Goal: Task Accomplishment & Management: Manage account settings

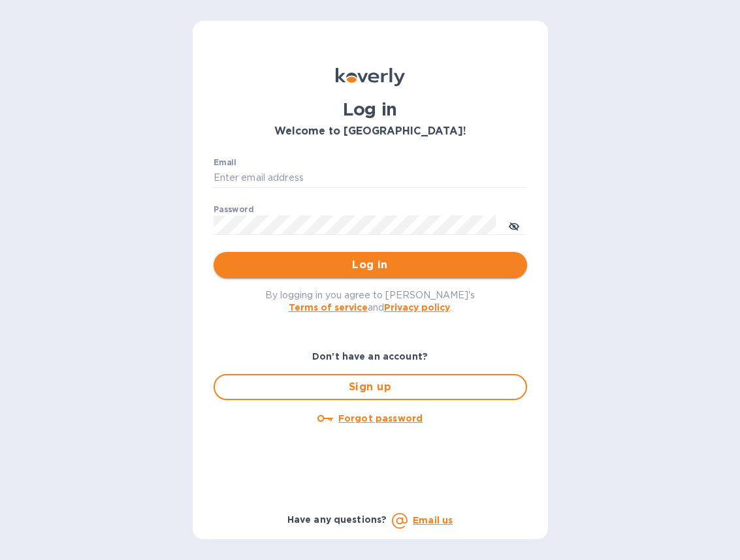
type input "[EMAIL_ADDRESS][DOMAIN_NAME]"
click at [340, 257] on button "Log in" at bounding box center [370, 265] width 313 height 26
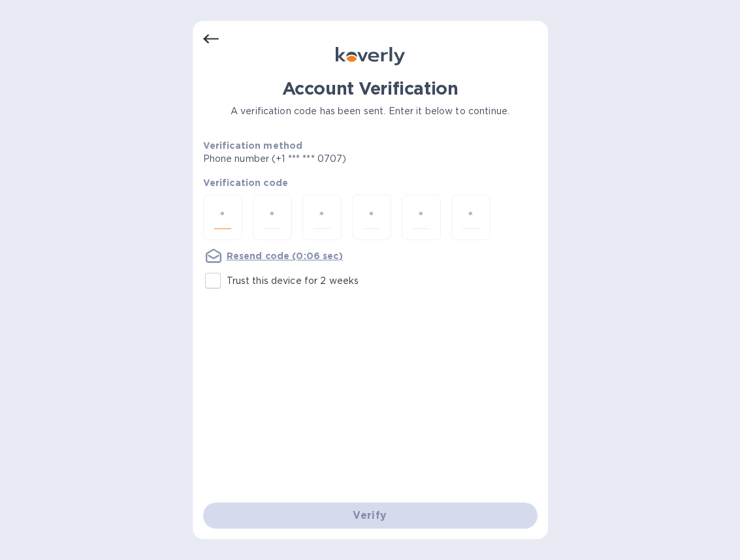
click at [230, 223] on input "number" at bounding box center [222, 218] width 17 height 24
type input "6"
type input "5"
type input "9"
type input "1"
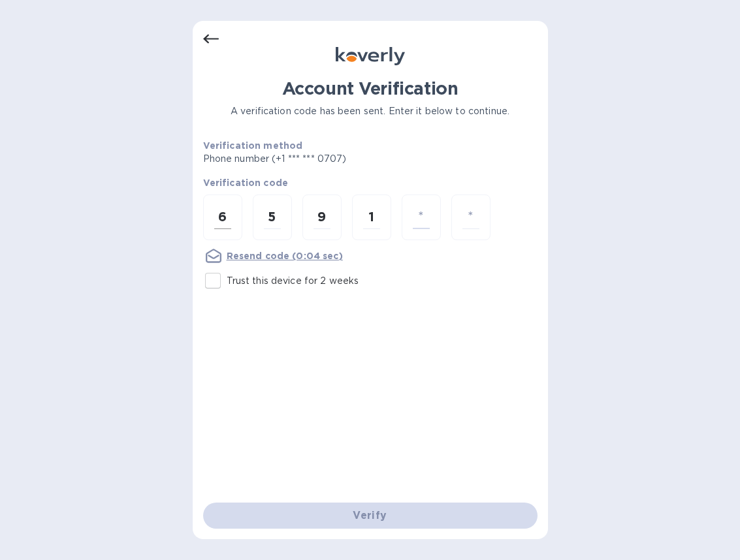
type input "0"
type input "2"
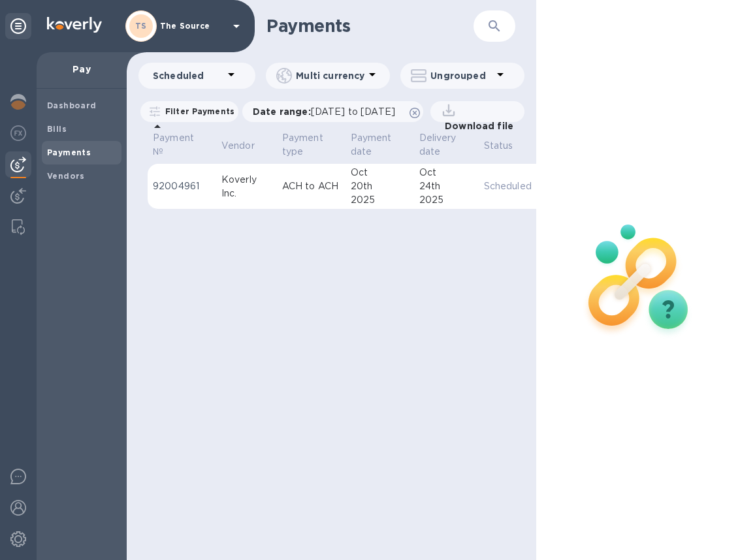
click at [217, 210] on td "Koverly Inc." at bounding box center [246, 187] width 61 height 46
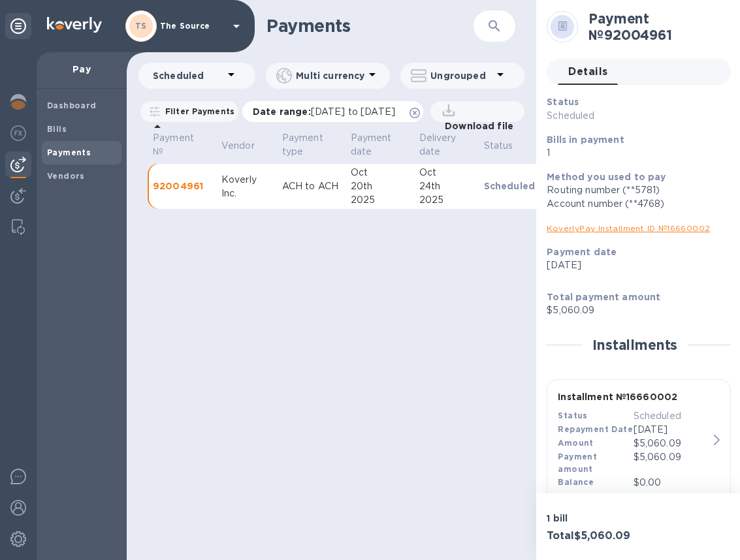
click at [420, 108] on icon at bounding box center [414, 113] width 10 height 10
click at [228, 71] on icon at bounding box center [231, 75] width 16 height 16
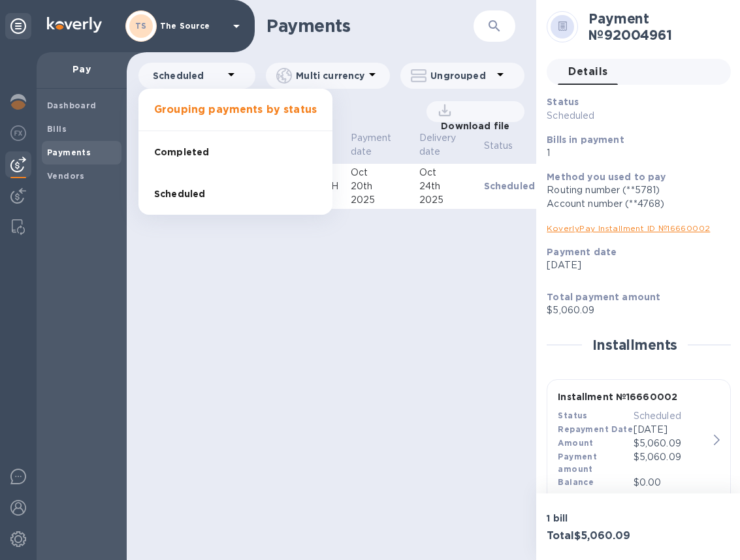
click at [216, 155] on li "Completed" at bounding box center [235, 152] width 194 height 42
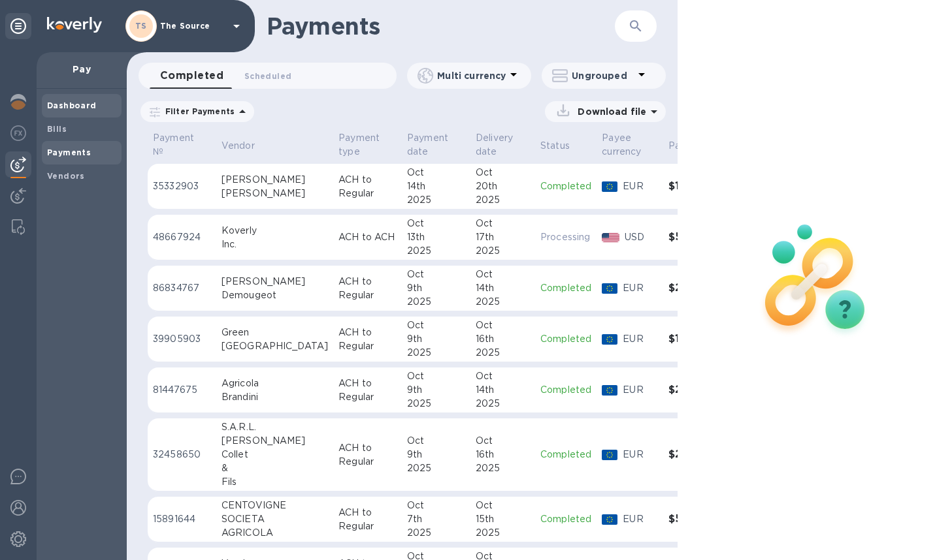
click at [62, 104] on b "Dashboard" at bounding box center [72, 106] width 50 height 10
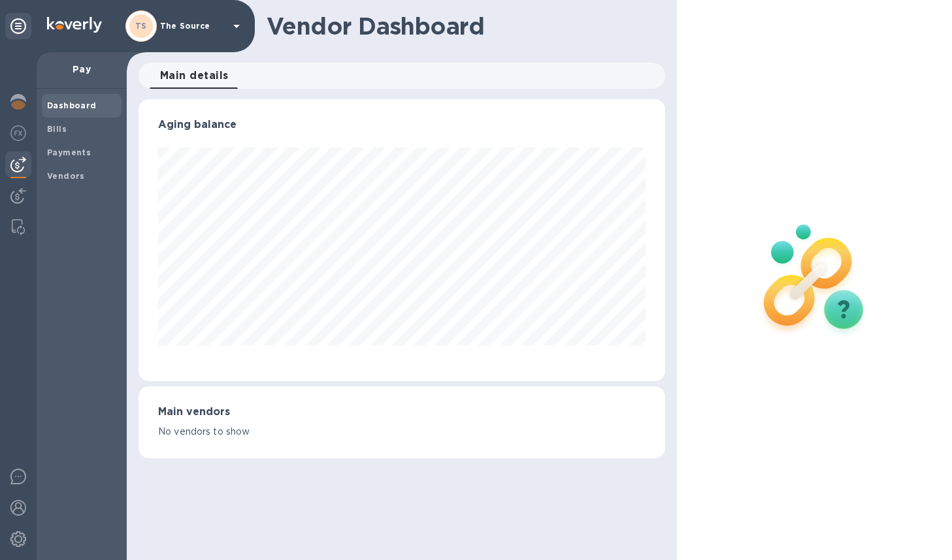
scroll to position [652825, 652586]
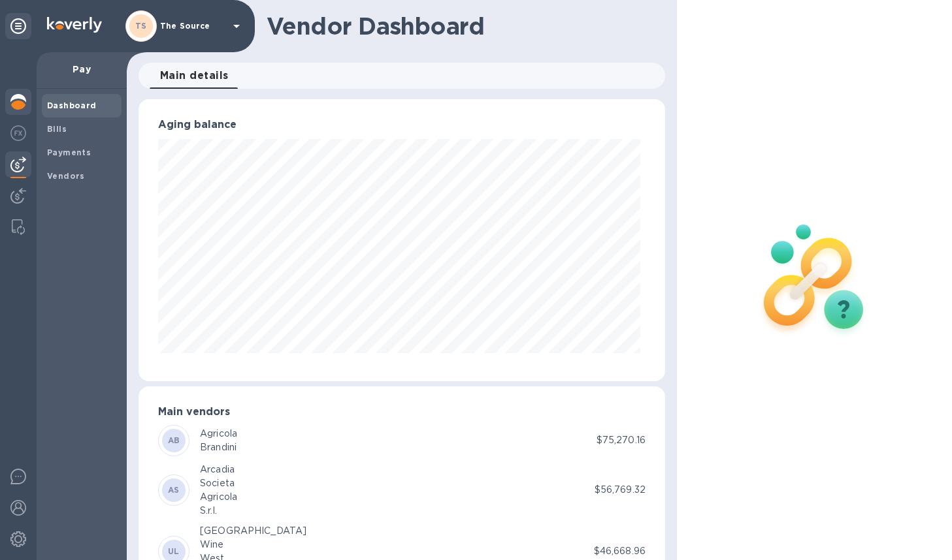
click at [20, 100] on img at bounding box center [18, 102] width 16 height 16
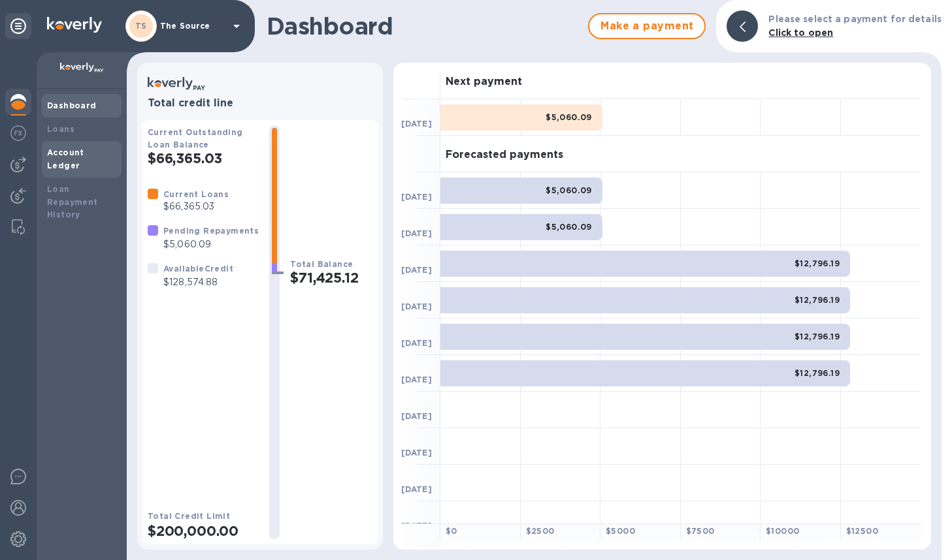
click at [74, 154] on b "Account Ledger" at bounding box center [65, 159] width 37 height 23
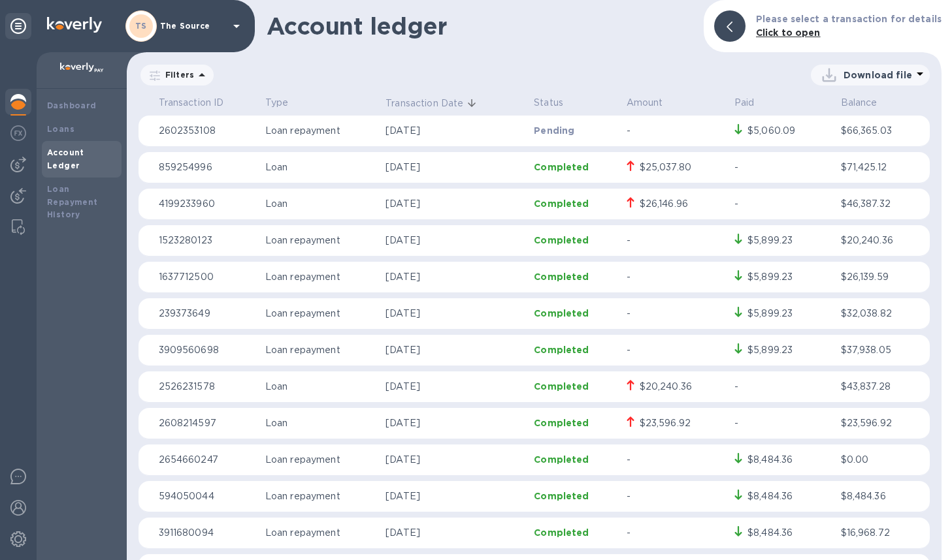
click at [387, 136] on p "[DATE]" at bounding box center [454, 131] width 138 height 14
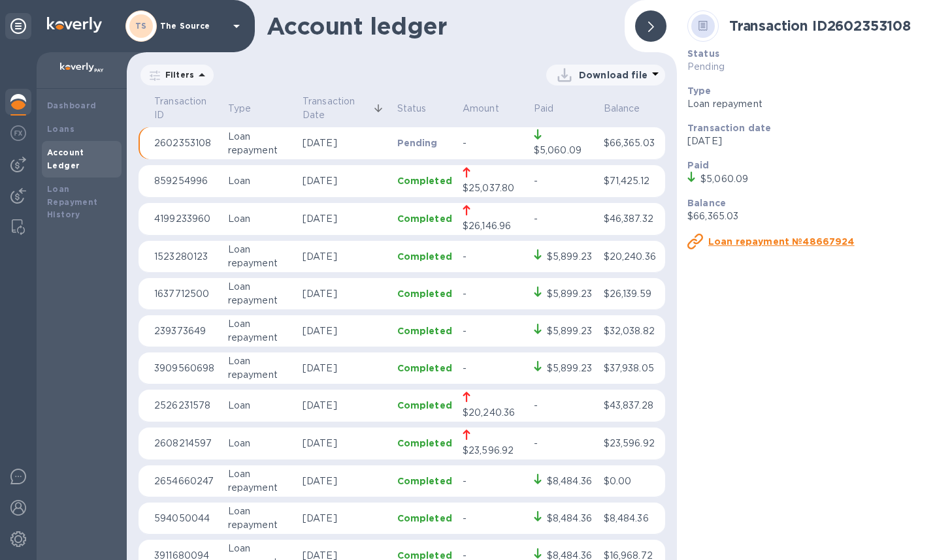
click at [699, 24] on icon at bounding box center [702, 26] width 9 height 10
click at [319, 142] on p "[DATE]" at bounding box center [344, 143] width 84 height 14
click at [528, 141] on td "$5,060.09" at bounding box center [563, 143] width 70 height 33
click at [636, 143] on p "$66,365.03" at bounding box center [631, 143] width 57 height 14
click at [699, 27] on icon at bounding box center [702, 26] width 9 height 10
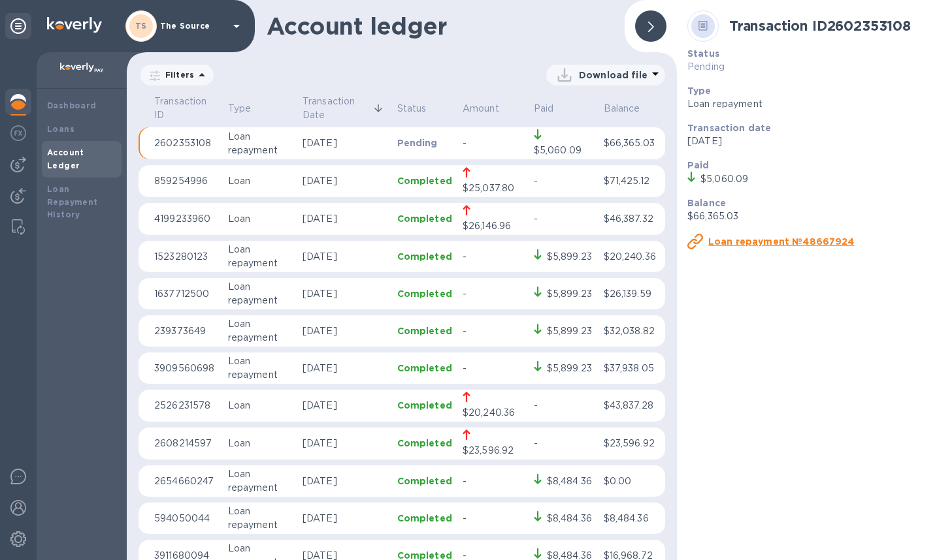
click at [652, 31] on icon at bounding box center [651, 27] width 6 height 10
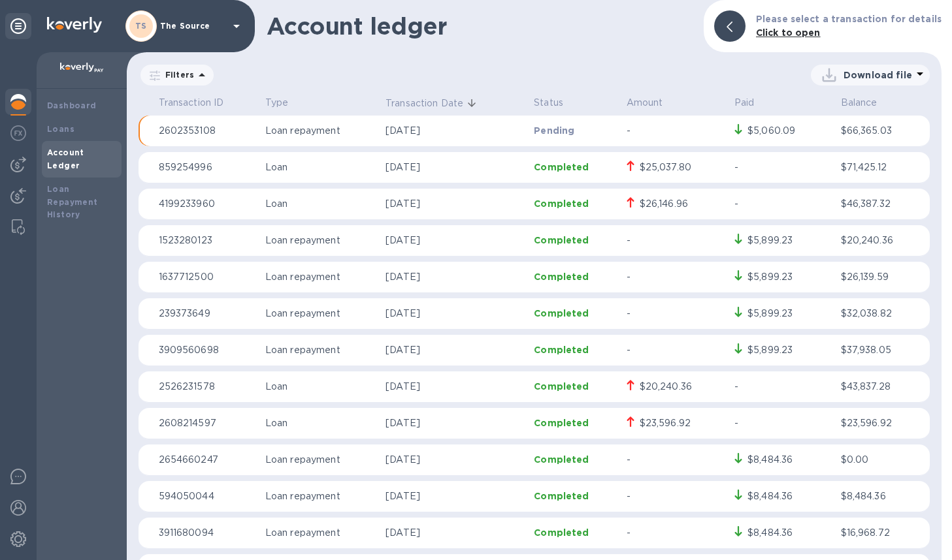
click at [739, 131] on div "$5,060.09" at bounding box center [771, 131] width 48 height 14
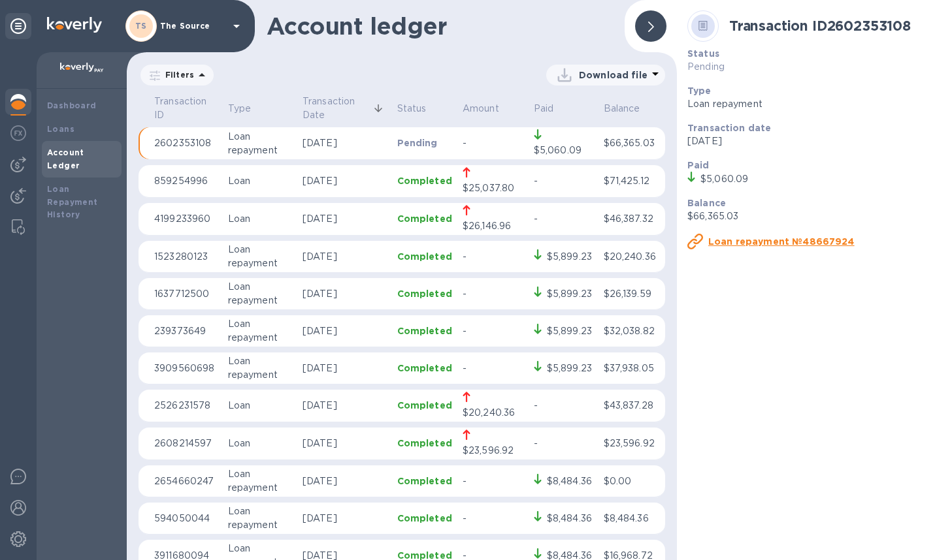
click at [739, 241] on u "Loan repayment №48667924" at bounding box center [781, 241] width 146 height 10
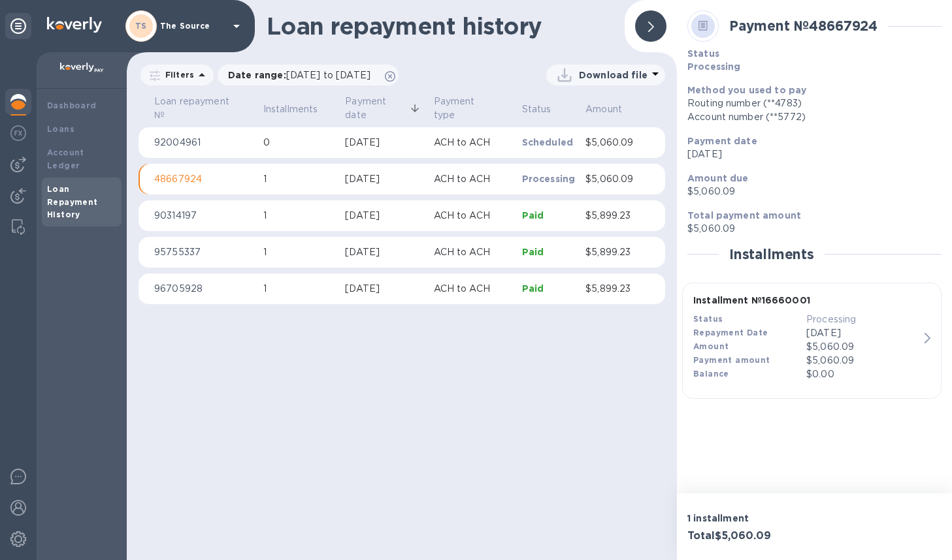
click at [739, 338] on p "[DATE]" at bounding box center [862, 334] width 113 height 14
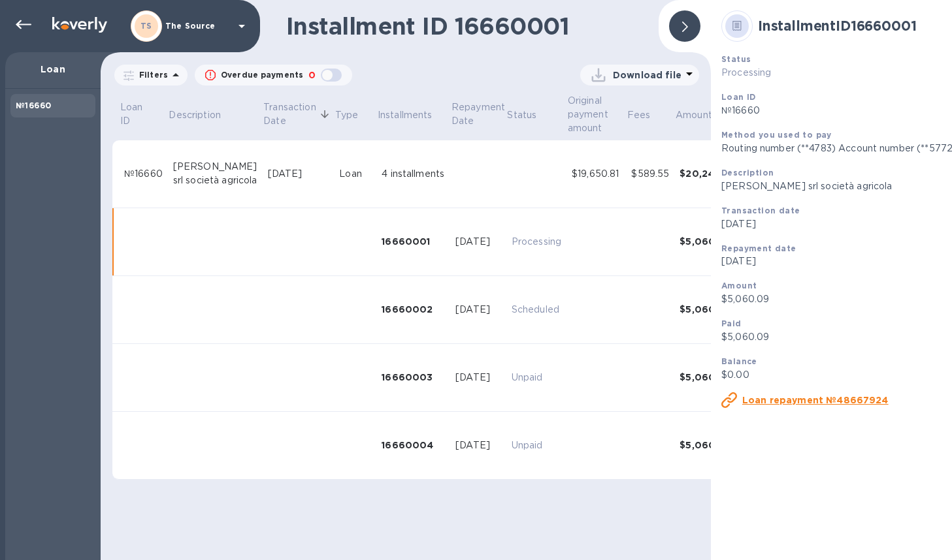
click at [464, 246] on div "[DATE]" at bounding box center [478, 242] width 46 height 14
click at [463, 263] on td "[DATE]" at bounding box center [478, 242] width 56 height 68
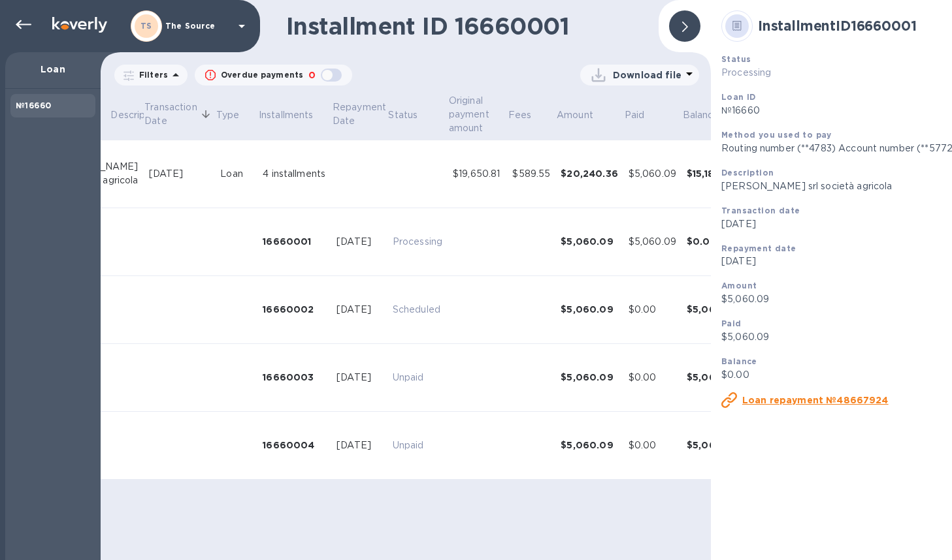
scroll to position [0, 144]
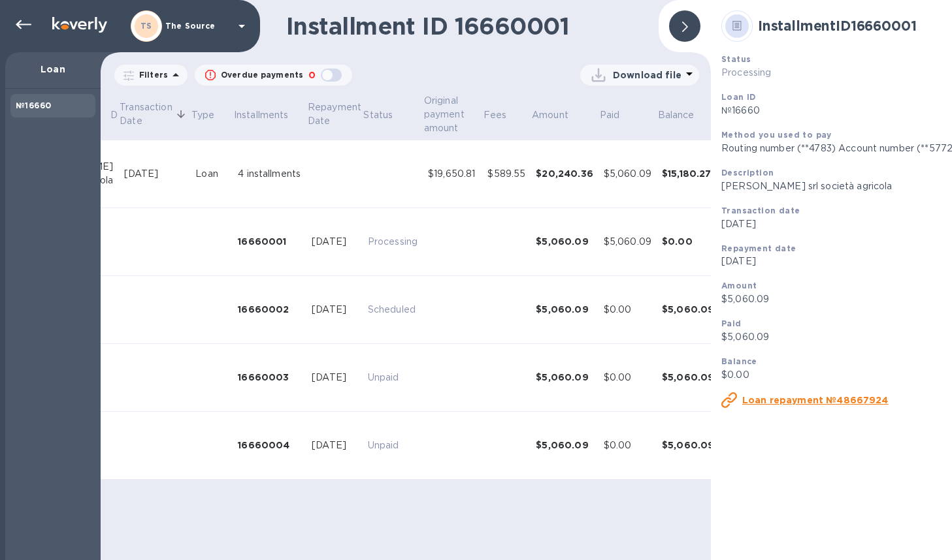
click at [159, 76] on p "Filters" at bounding box center [151, 74] width 34 height 11
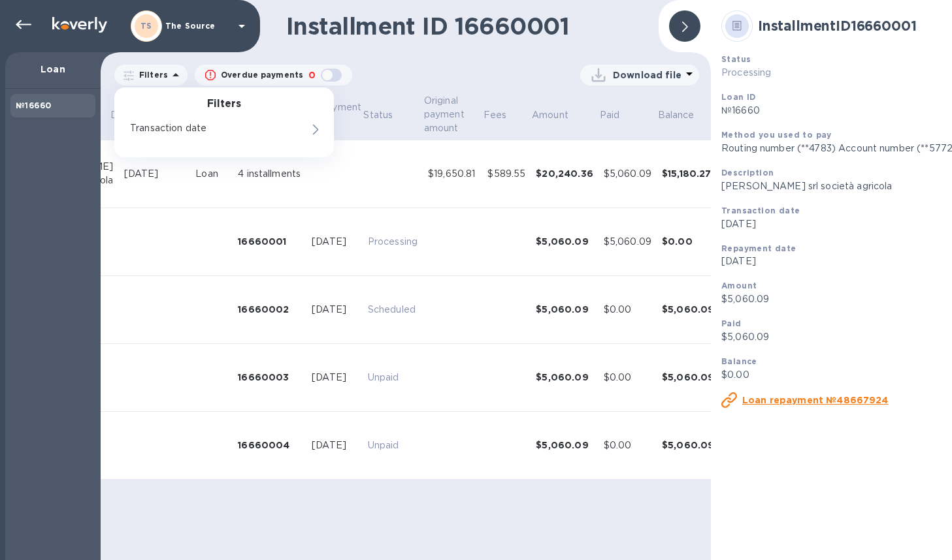
click at [159, 76] on p "Filters" at bounding box center [151, 74] width 34 height 11
click at [64, 108] on div "№16660" at bounding box center [53, 105] width 74 height 13
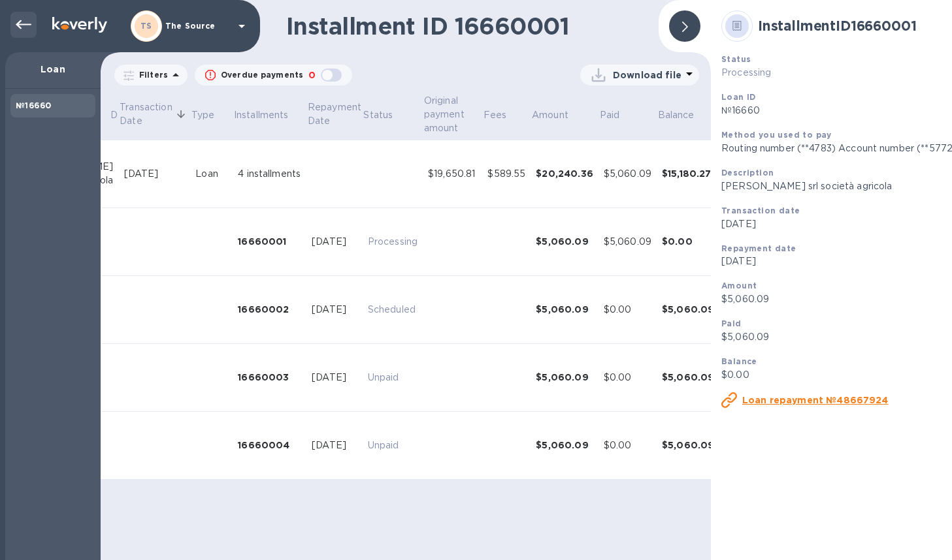
click at [16, 28] on icon at bounding box center [24, 25] width 16 height 16
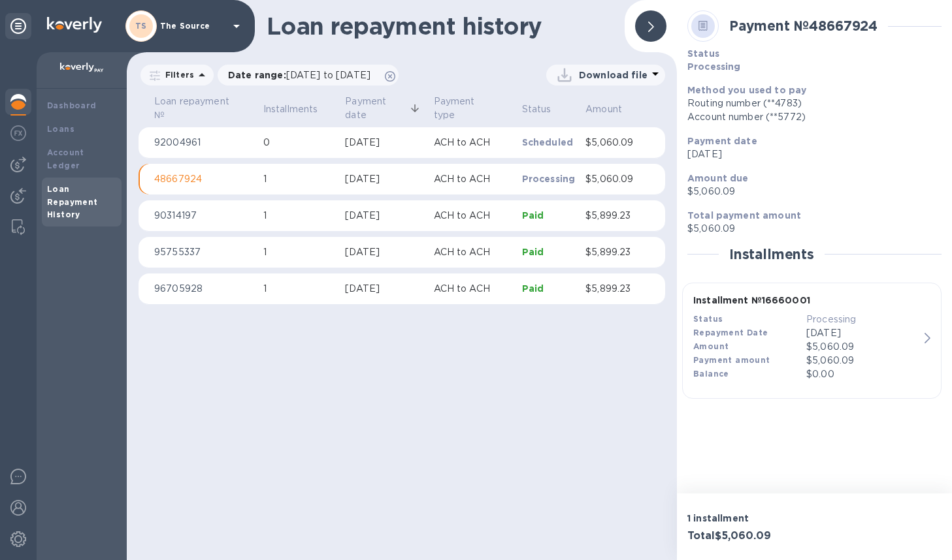
click at [739, 318] on p "Processing" at bounding box center [862, 320] width 113 height 14
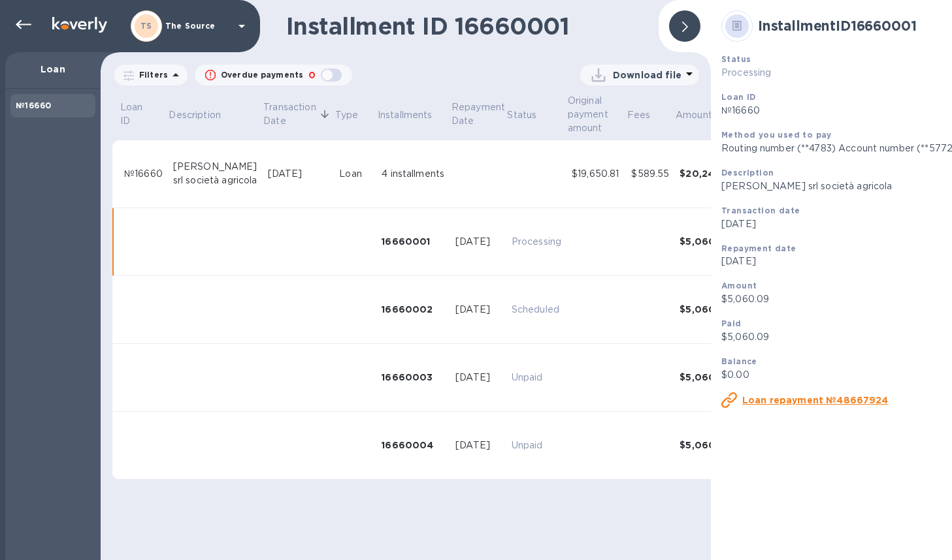
click at [506, 298] on td "Scheduled" at bounding box center [536, 310] width 60 height 68
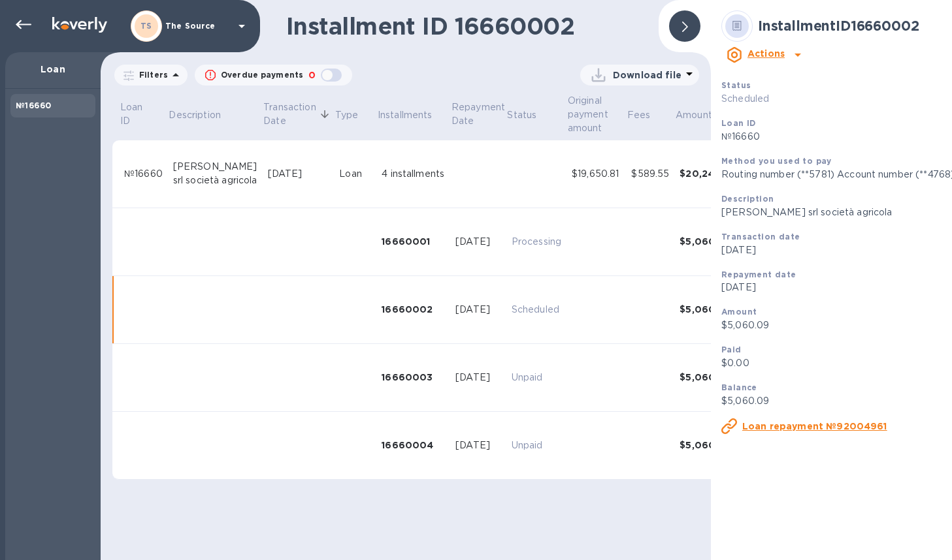
click at [506, 249] on td "Processing" at bounding box center [536, 242] width 60 height 68
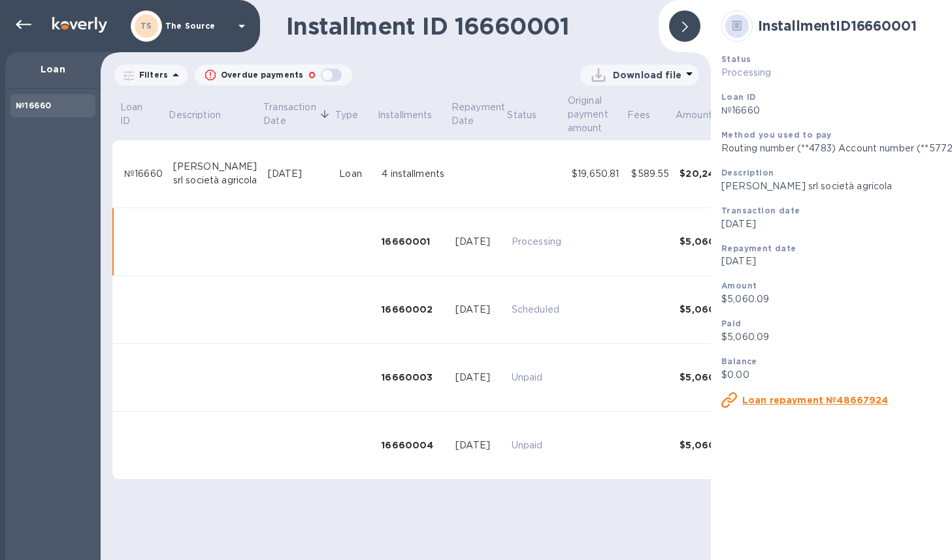
click at [506, 288] on td "Scheduled" at bounding box center [536, 310] width 60 height 68
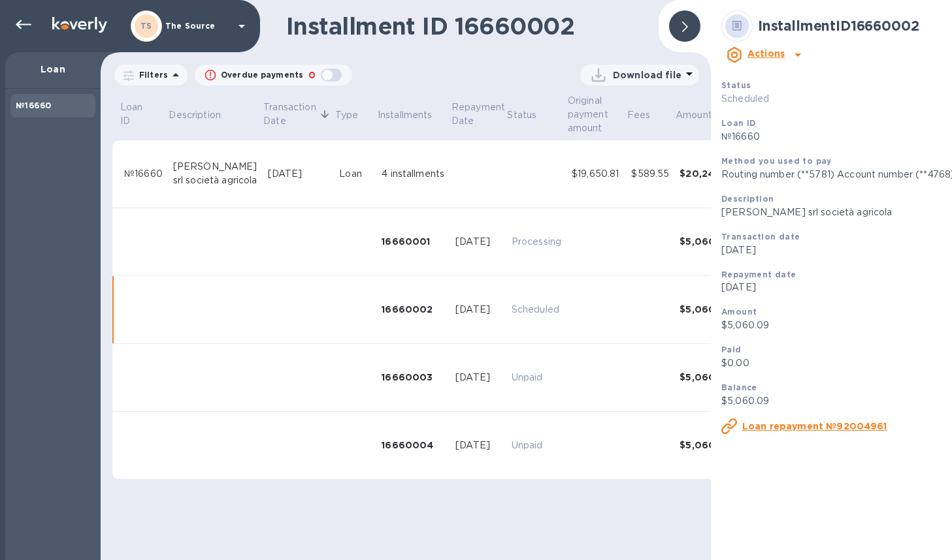
click at [506, 362] on td "Unpaid" at bounding box center [536, 378] width 60 height 68
click at [506, 430] on td "Unpaid" at bounding box center [536, 446] width 60 height 68
click at [20, 29] on icon at bounding box center [24, 25] width 16 height 16
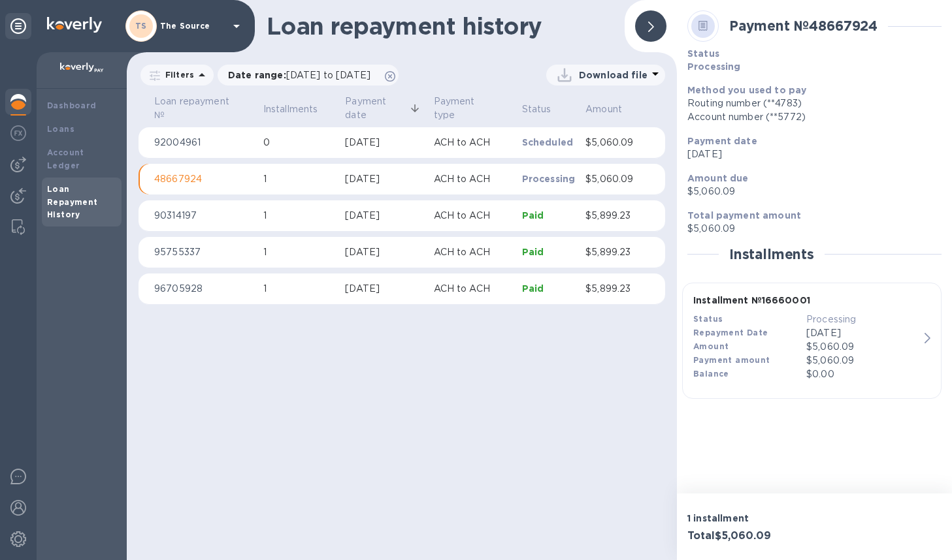
click at [212, 219] on p "90314197" at bounding box center [203, 216] width 99 height 14
click at [16, 99] on img at bounding box center [18, 102] width 16 height 16
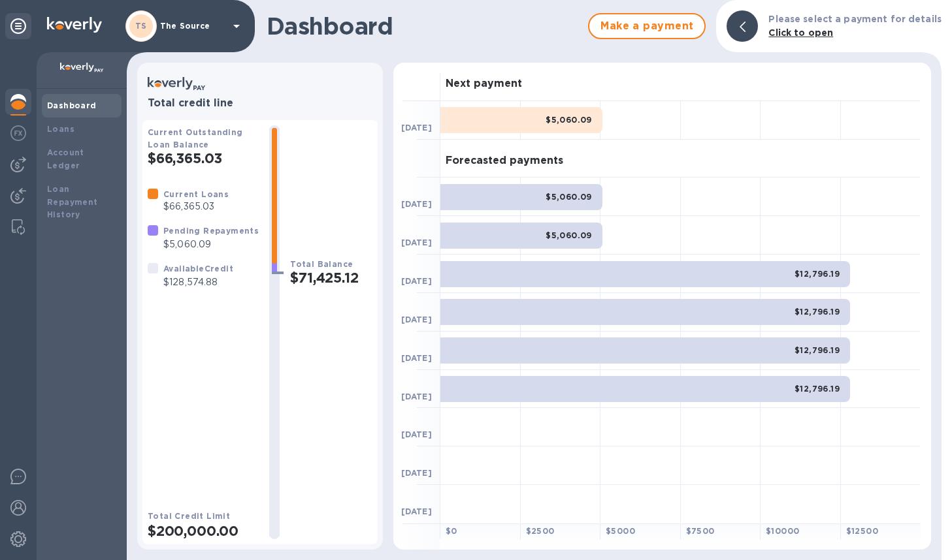
click at [466, 274] on div "$12,796.19" at bounding box center [644, 274] width 409 height 26
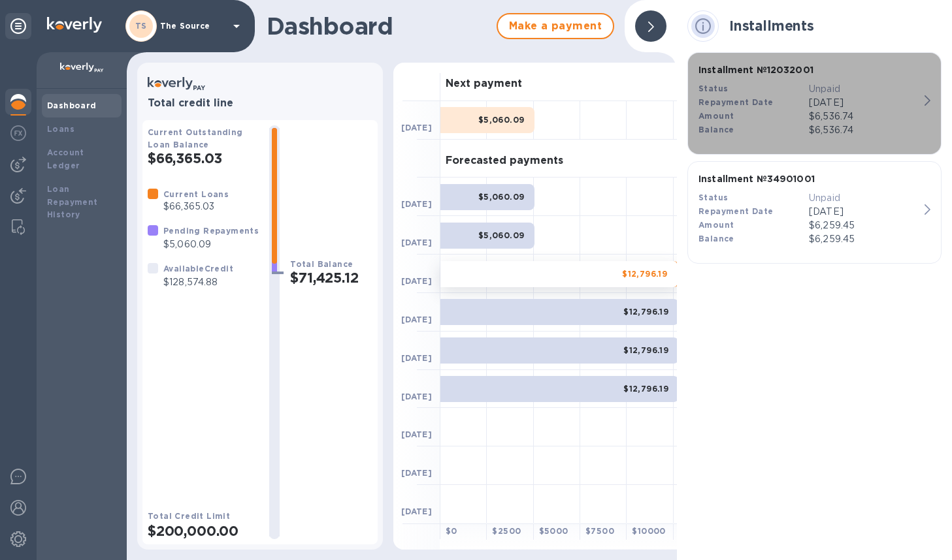
click at [739, 121] on div "$6,536.74" at bounding box center [864, 117] width 110 height 14
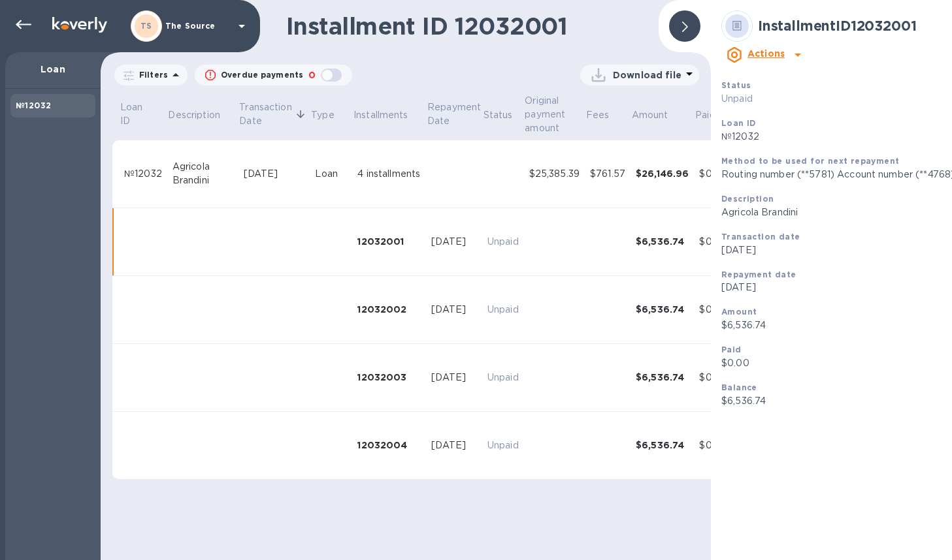
click at [517, 242] on p "Unpaid" at bounding box center [502, 242] width 31 height 14
click at [489, 297] on td "Unpaid" at bounding box center [503, 310] width 42 height 68
click at [463, 355] on td "[DATE]" at bounding box center [454, 378] width 56 height 68
click at [432, 451] on td "[DATE]" at bounding box center [454, 446] width 56 height 68
click at [21, 25] on icon at bounding box center [24, 25] width 16 height 16
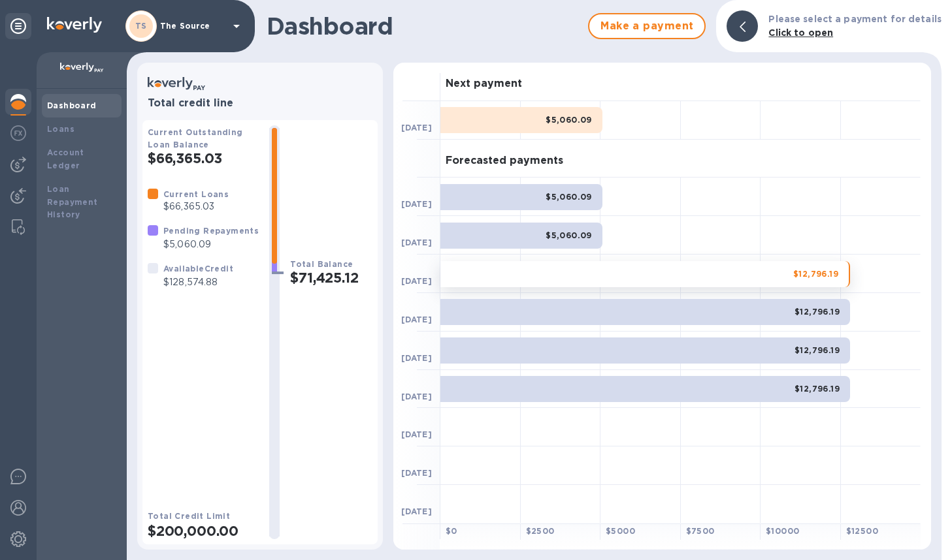
click at [573, 317] on div "$12,796.19" at bounding box center [644, 312] width 409 height 26
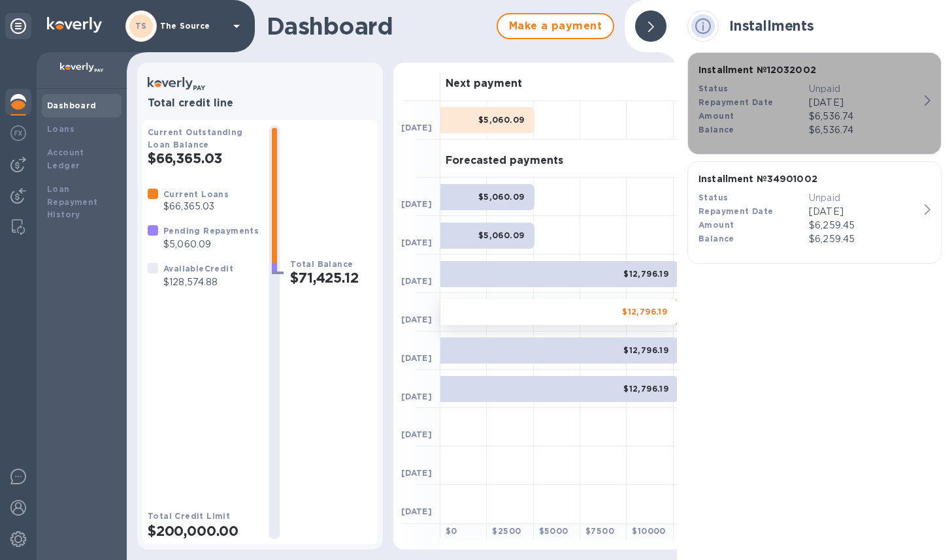
click at [739, 123] on p "$6,536.74" at bounding box center [864, 130] width 110 height 14
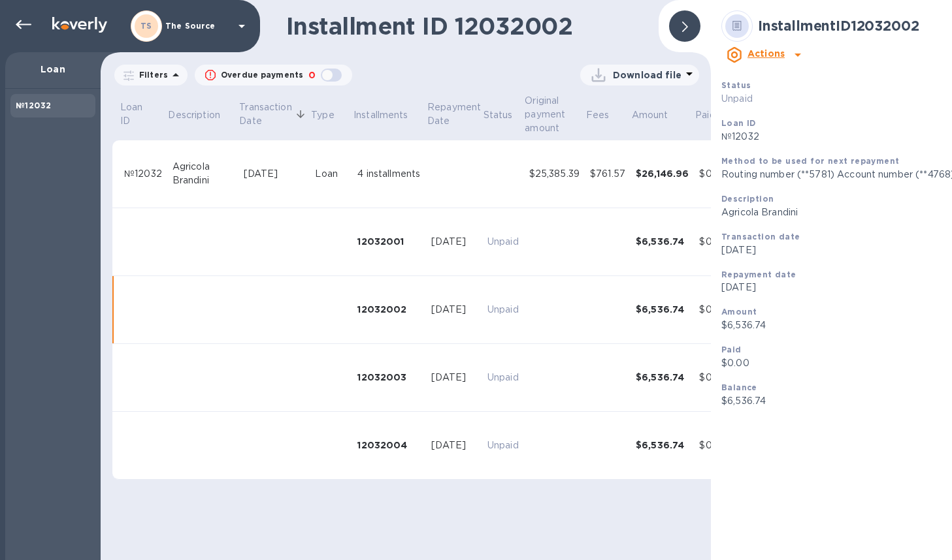
click at [569, 238] on td at bounding box center [554, 242] width 61 height 68
click at [536, 298] on td at bounding box center [554, 310] width 61 height 68
click at [504, 374] on p "Unpaid" at bounding box center [502, 378] width 31 height 14
click at [487, 420] on td "Unpaid" at bounding box center [503, 446] width 42 height 68
click at [16, 20] on icon at bounding box center [24, 25] width 16 height 16
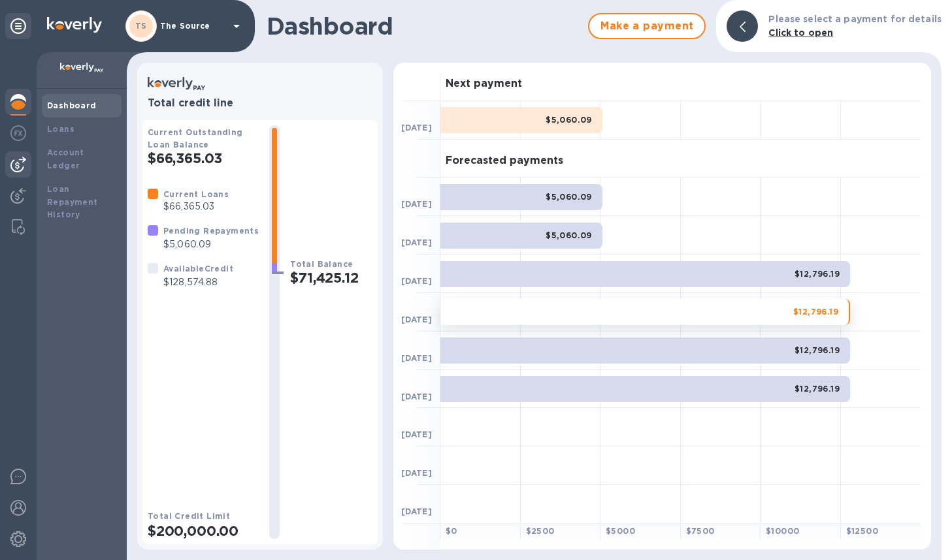
click at [22, 170] on img at bounding box center [18, 165] width 16 height 16
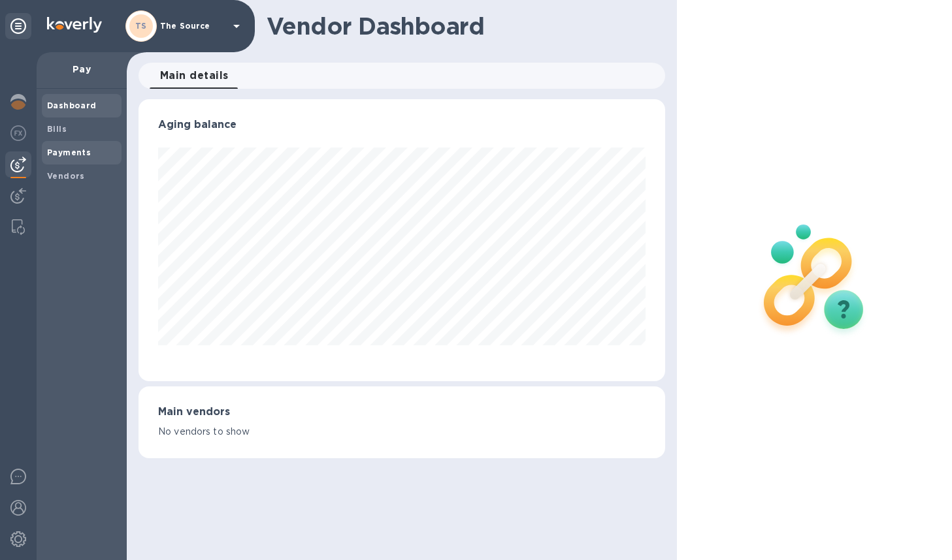
scroll to position [282, 526]
click at [61, 131] on b "Bills" at bounding box center [57, 129] width 20 height 10
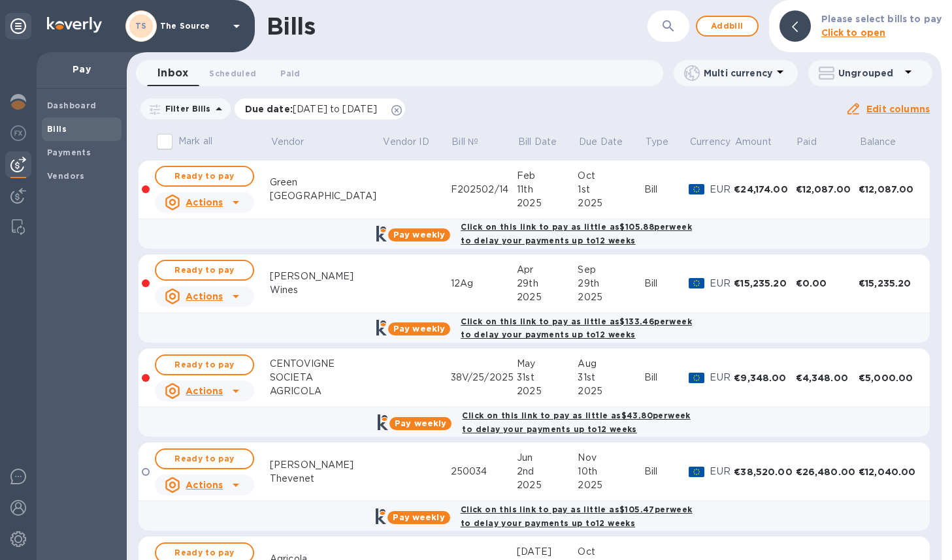
click at [402, 107] on icon at bounding box center [396, 110] width 10 height 10
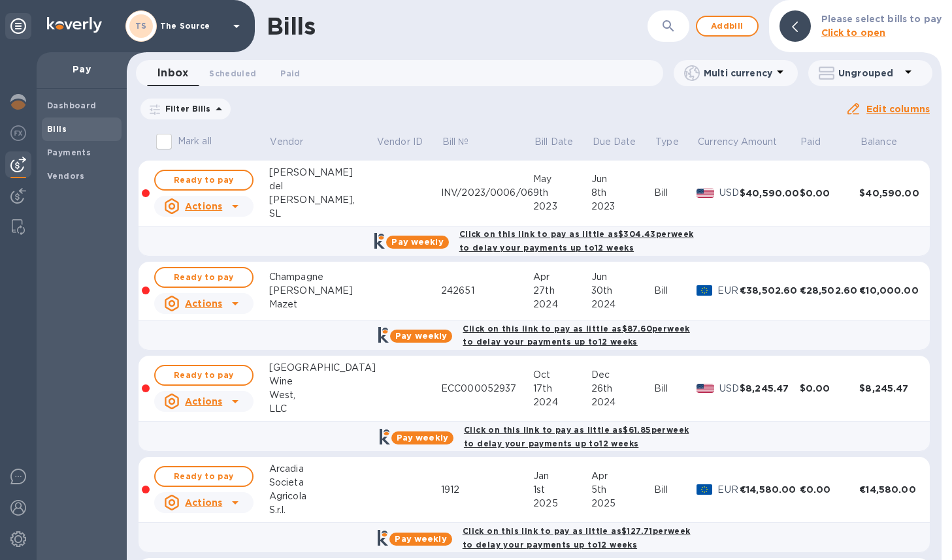
click at [676, 26] on icon "button" at bounding box center [668, 26] width 16 height 16
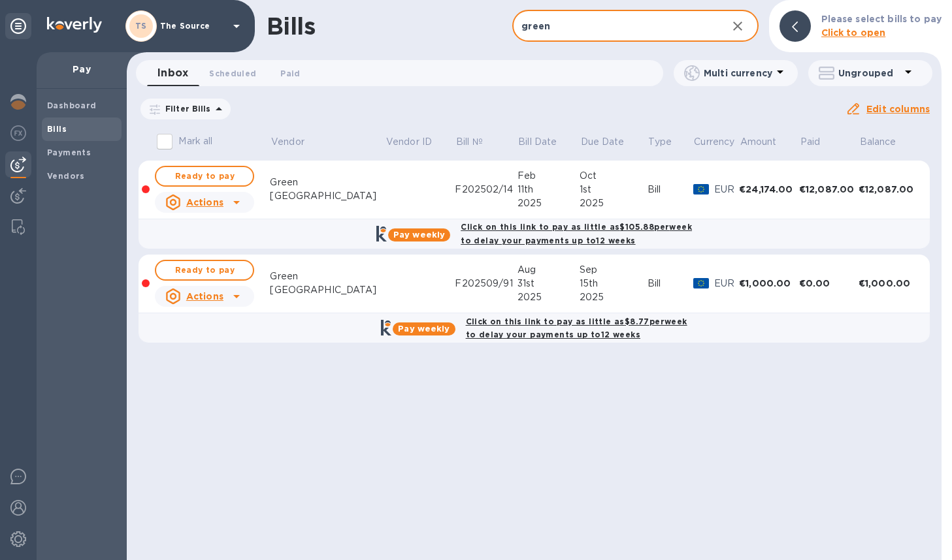
type input "green"
click at [385, 270] on td at bounding box center [420, 284] width 70 height 59
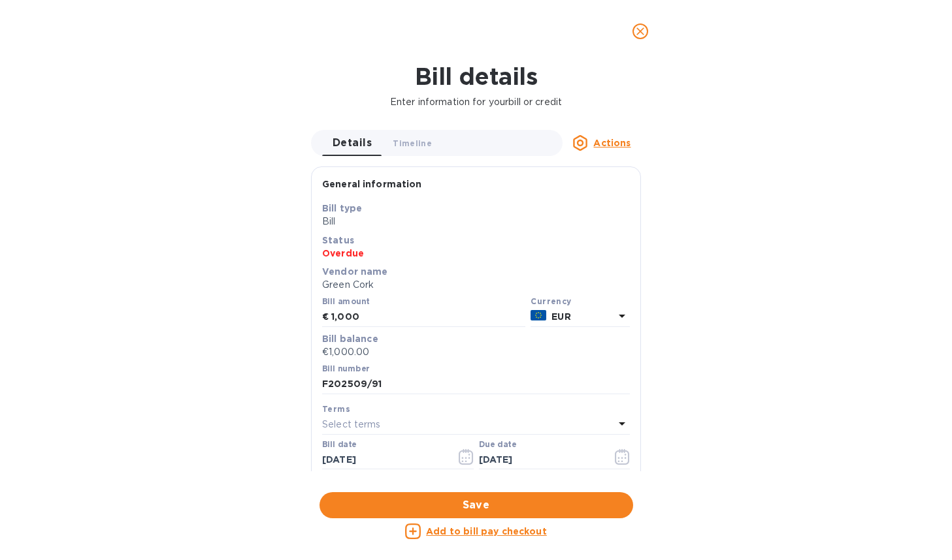
click at [634, 27] on icon "close" at bounding box center [640, 31] width 13 height 13
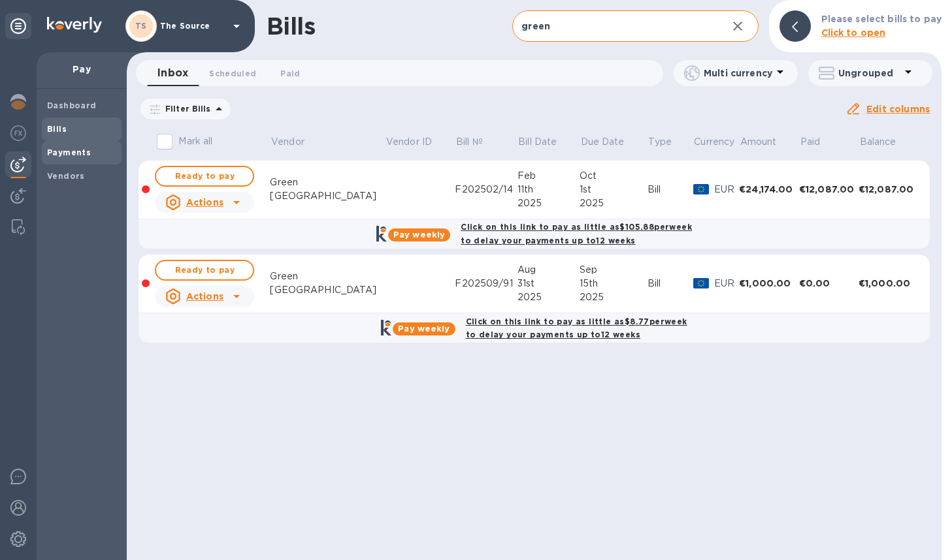
click at [72, 157] on span "Payments" at bounding box center [69, 152] width 44 height 13
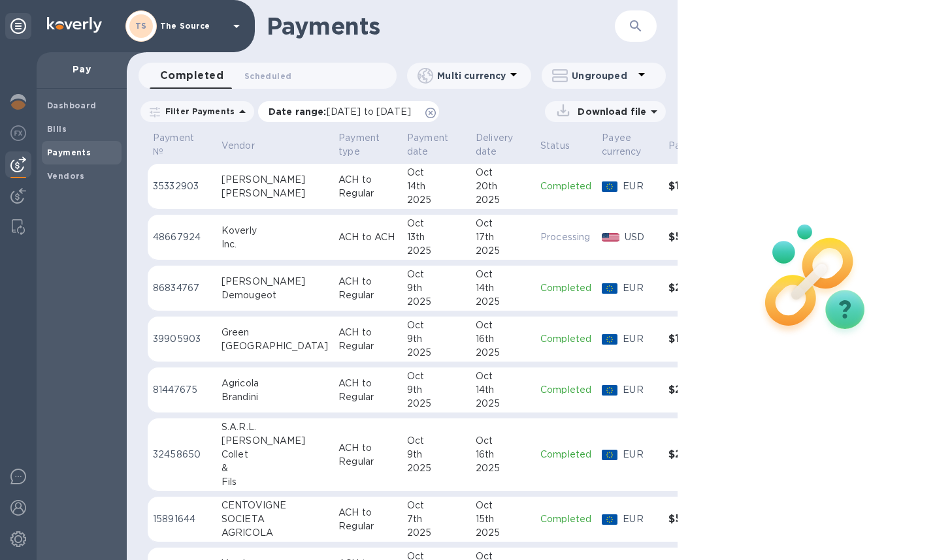
click at [436, 115] on icon at bounding box center [430, 113] width 10 height 10
click at [351, 350] on p "ACH to Regular" at bounding box center [367, 339] width 58 height 27
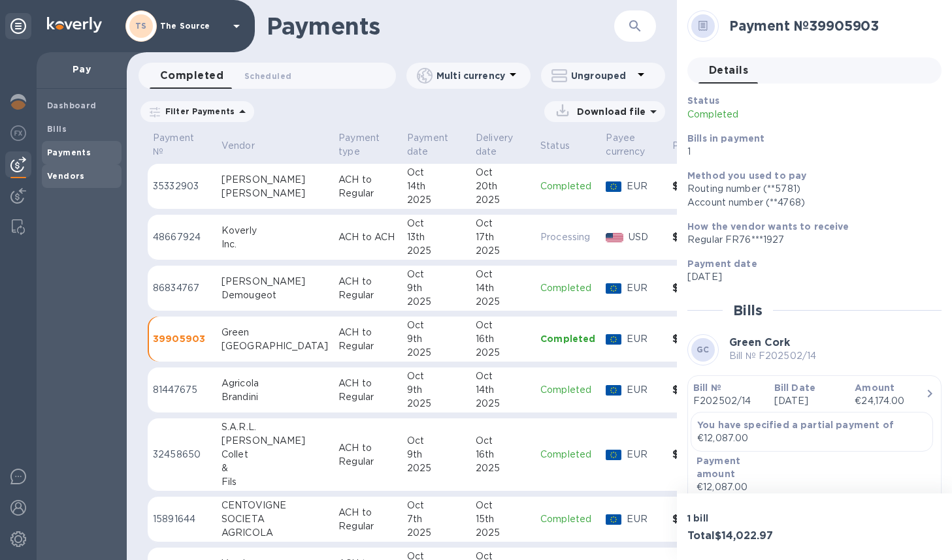
click at [69, 182] on span "Vendors" at bounding box center [66, 176] width 38 height 13
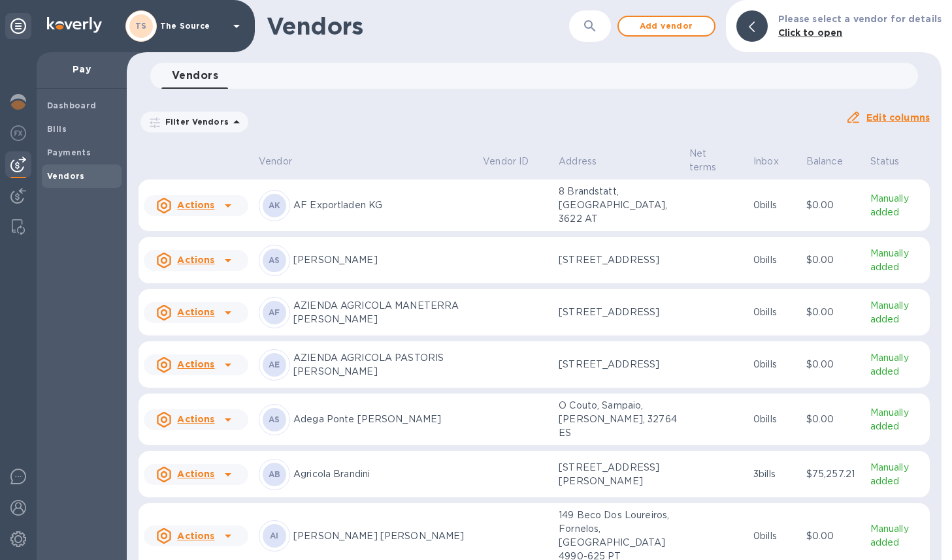
click at [583, 40] on div "​" at bounding box center [590, 26] width 42 height 32
click at [595, 29] on icon "button" at bounding box center [590, 26] width 16 height 16
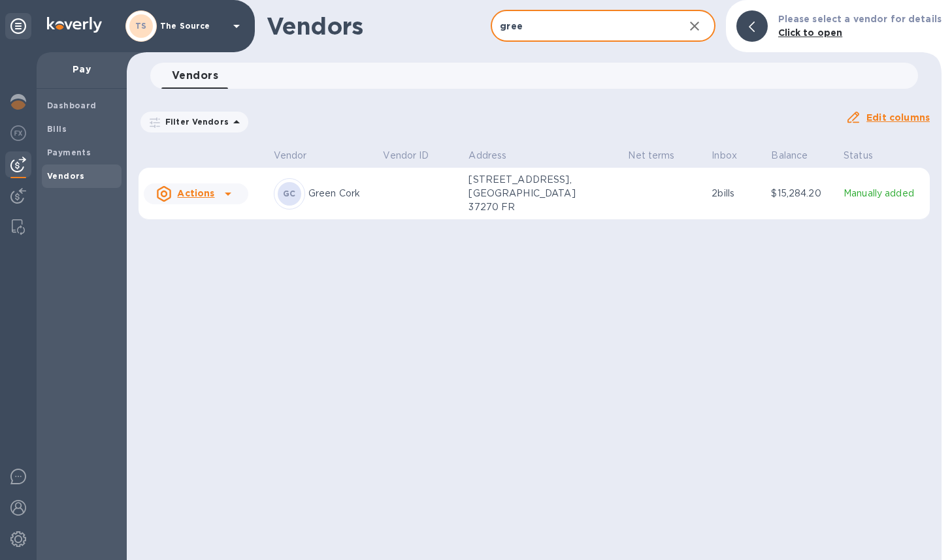
type input "green cork"
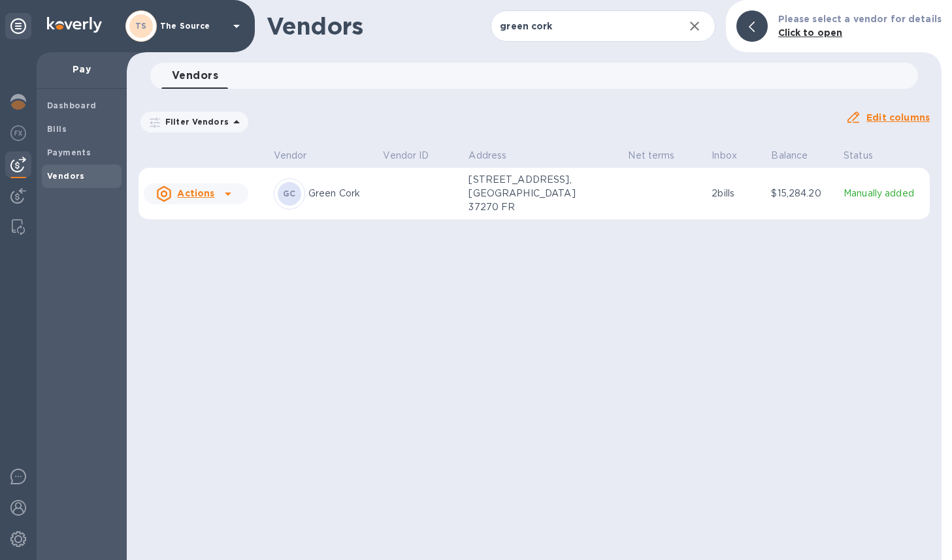
click at [588, 187] on p "[STREET_ADDRESS], [GEOGRAPHIC_DATA] 37270 FR" at bounding box center [533, 193] width 131 height 41
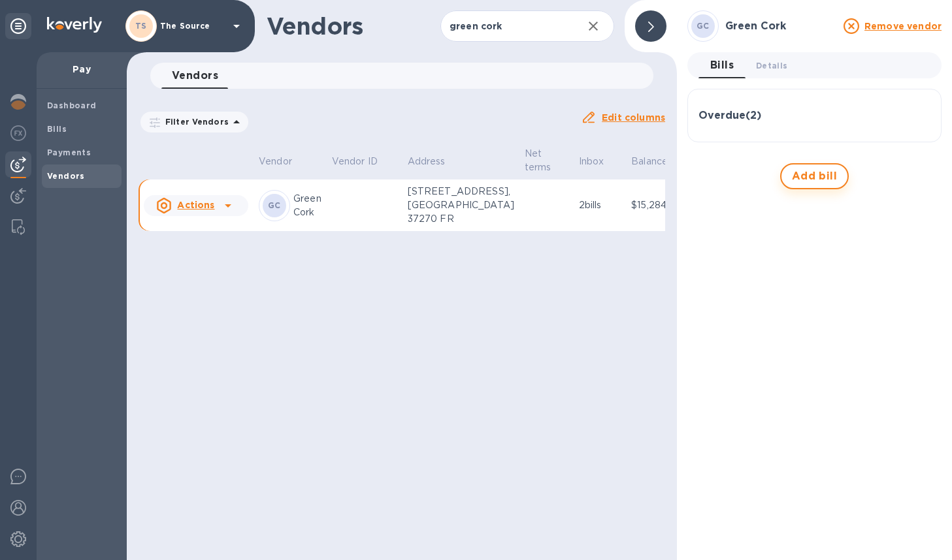
click at [739, 169] on span "Add bill" at bounding box center [815, 177] width 46 height 16
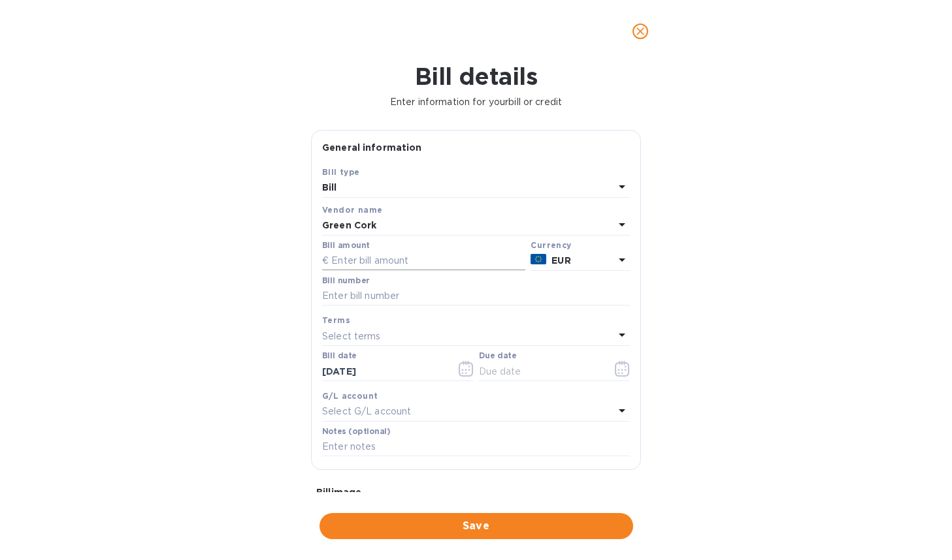
click at [393, 264] on input "text" at bounding box center [423, 261] width 203 height 20
type input "1,000"
click at [401, 295] on input "text" at bounding box center [476, 297] width 308 height 20
paste input "F202510/110"
type input "F202510/110"
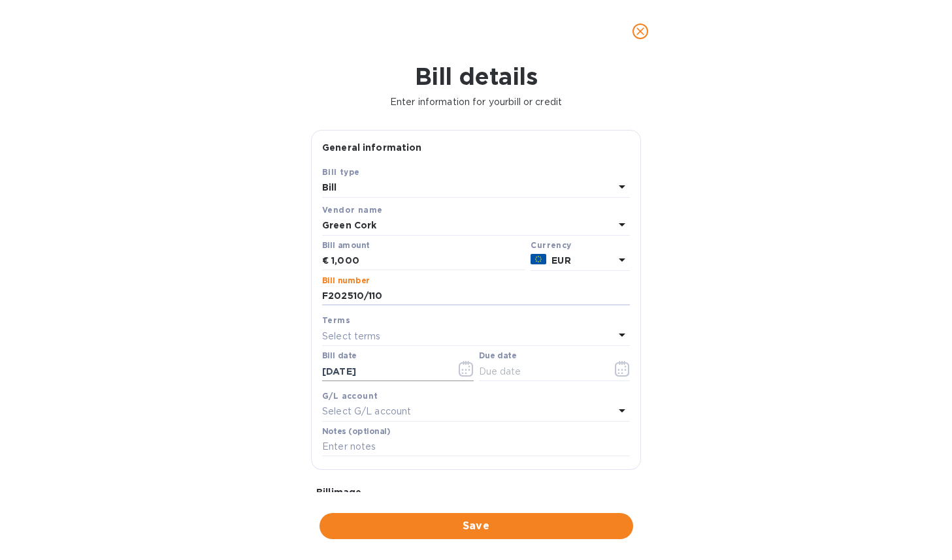
click at [464, 374] on icon "button" at bounding box center [465, 369] width 15 height 16
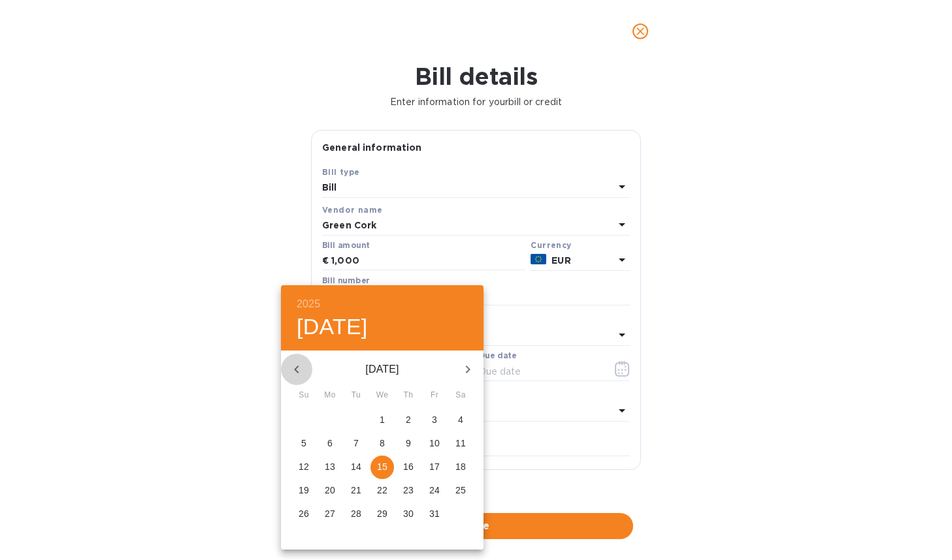
click at [302, 372] on icon "button" at bounding box center [297, 370] width 16 height 16
click at [357, 515] on p "30" at bounding box center [356, 513] width 10 height 13
type input "[DATE]"
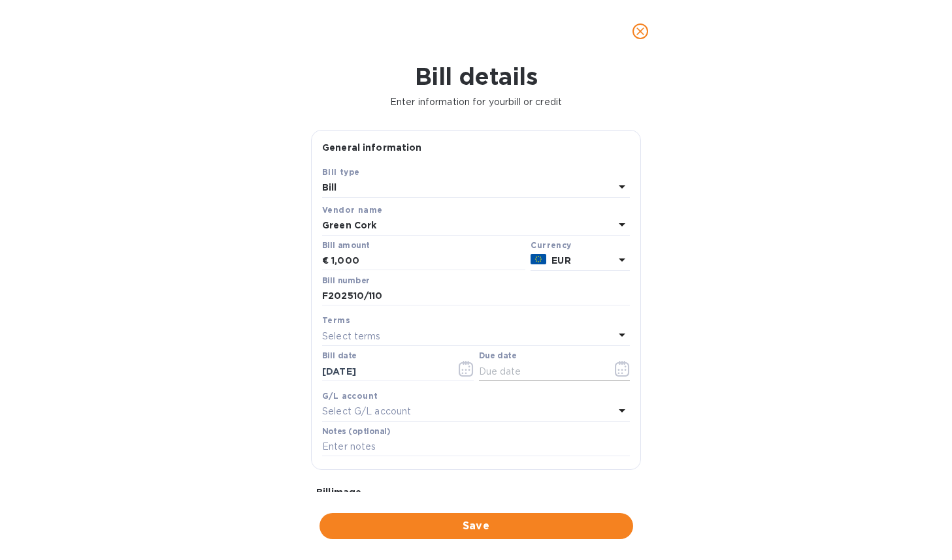
click at [615, 372] on icon "button" at bounding box center [622, 369] width 15 height 16
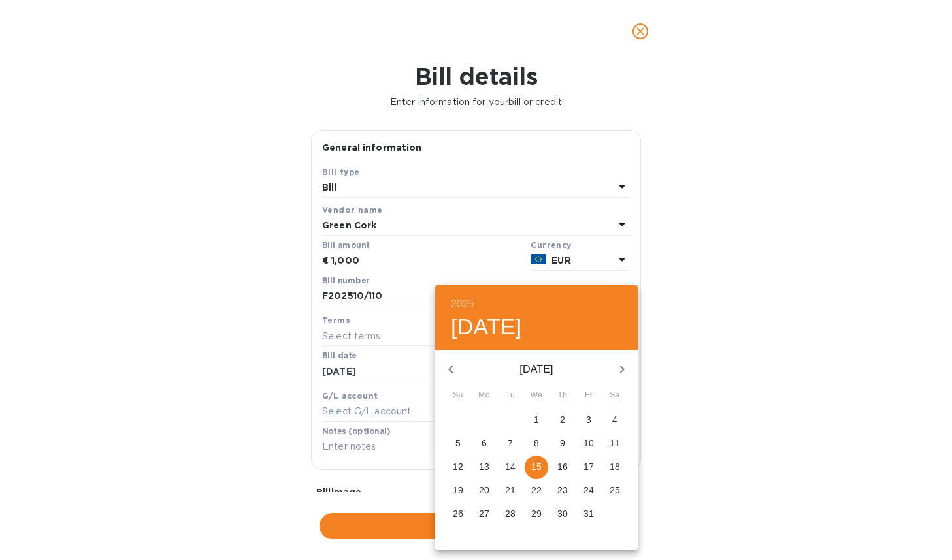
click at [587, 510] on p "31" at bounding box center [588, 513] width 10 height 13
type input "[DATE]"
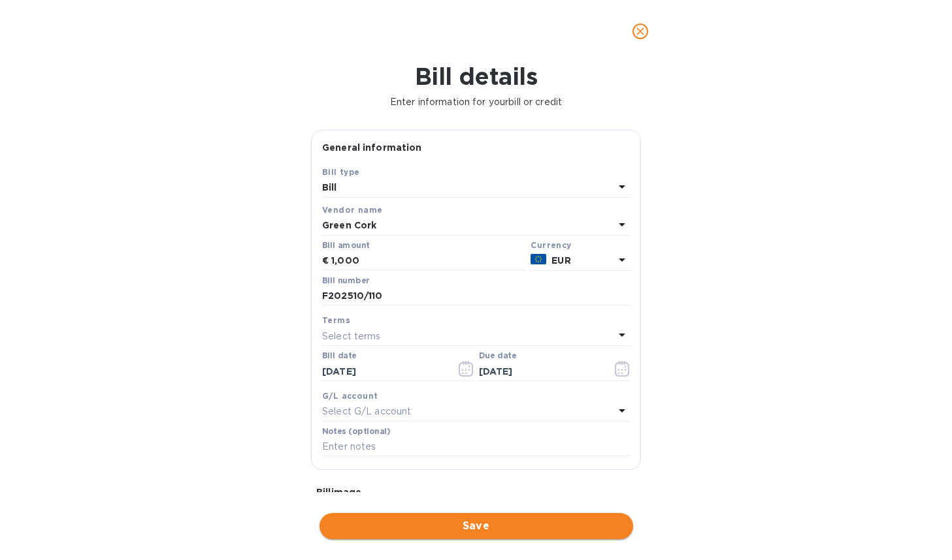
click at [497, 526] on span "Save" at bounding box center [476, 527] width 293 height 16
